Goal: Information Seeking & Learning: Learn about a topic

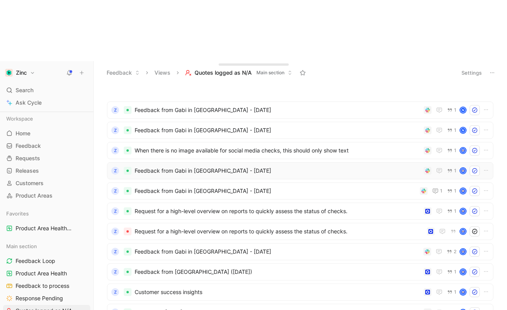
scroll to position [17, 0]
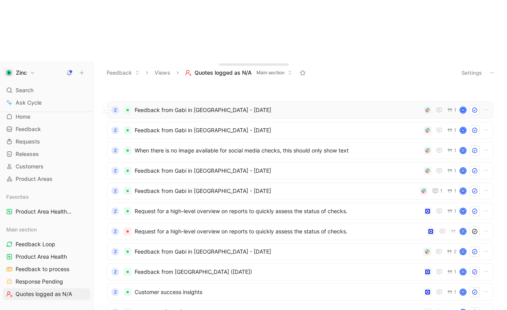
click at [162, 106] on span "Feedback from Gabi in [GEOGRAPHIC_DATA] - [DATE]" at bounding box center [278, 110] width 286 height 9
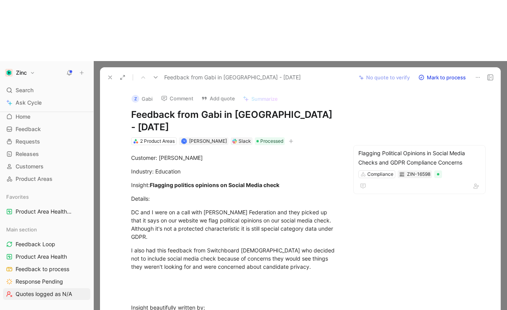
click at [147, 93] on button "Z Gabi" at bounding box center [142, 99] width 28 height 12
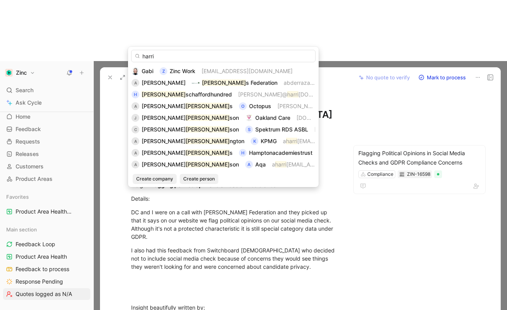
type input "harri"
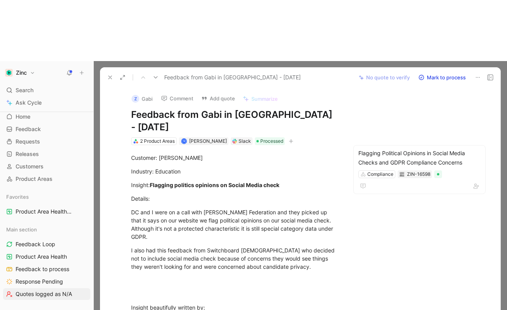
click at [145, 93] on button "Z Gabi" at bounding box center [142, 99] width 28 height 12
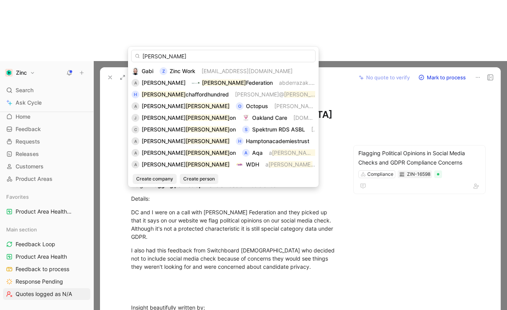
type input "[PERSON_NAME]"
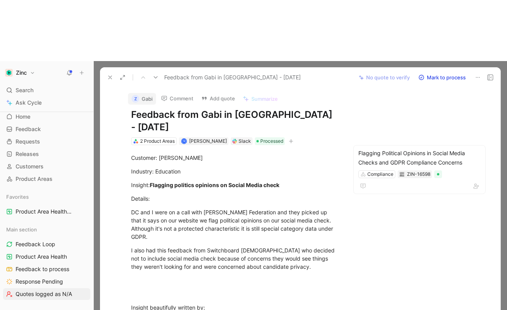
drag, startPoint x: 148, startPoint y: 25, endPoint x: 159, endPoint y: 20, distance: 11.5
click at [156, 74] on icon at bounding box center [156, 77] width 6 height 6
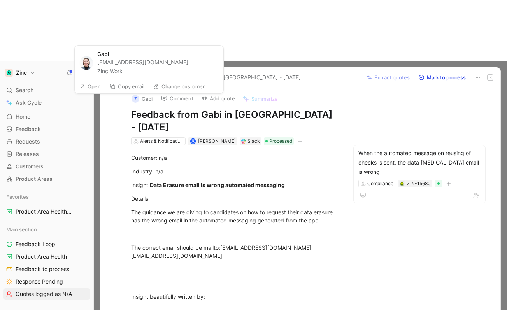
click at [140, 93] on button "Z Gabi" at bounding box center [142, 99] width 28 height 12
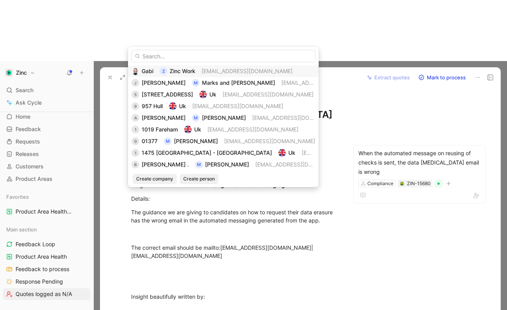
type input "C"
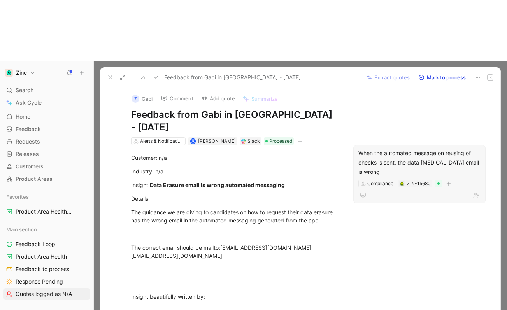
click at [386, 149] on div "When the automated message on reusing of checks is sent, the data [MEDICAL_DATA…" at bounding box center [420, 163] width 122 height 28
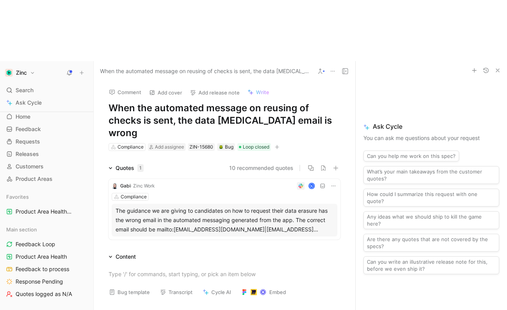
click at [176, 206] on div "The guidance we are giving to candidates on how to request their data erasure h…" at bounding box center [225, 220] width 218 height 28
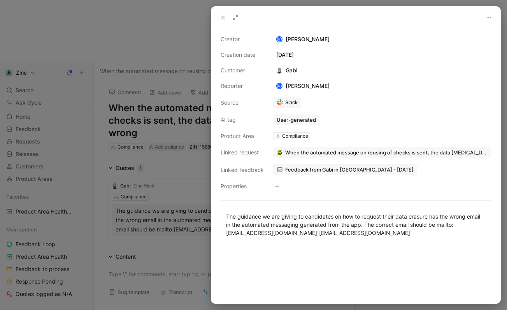
click at [285, 103] on link "Slack" at bounding box center [287, 102] width 28 height 11
click at [221, 15] on icon at bounding box center [223, 17] width 6 height 6
